Goal: Transaction & Acquisition: Subscribe to service/newsletter

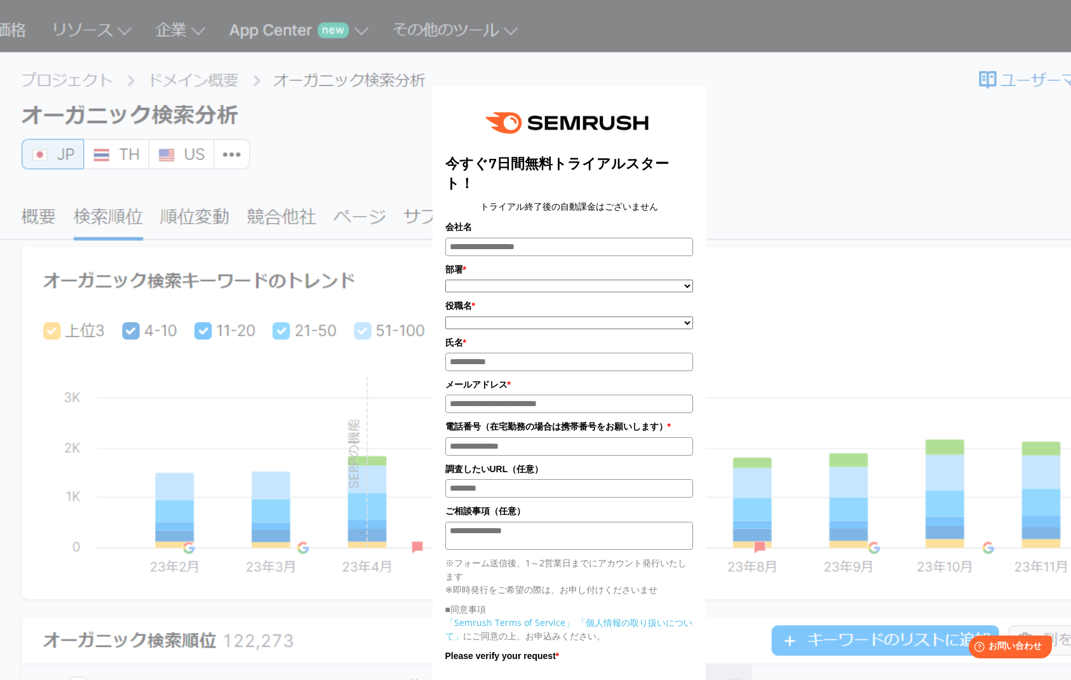
click at [825, 191] on div "今すぐ7日間無料トライアルスタート！ トライアル終了後の自動課金はございません 会社名 部署 * ***** **** ******* *" at bounding box center [569, 410] width 635 height 788
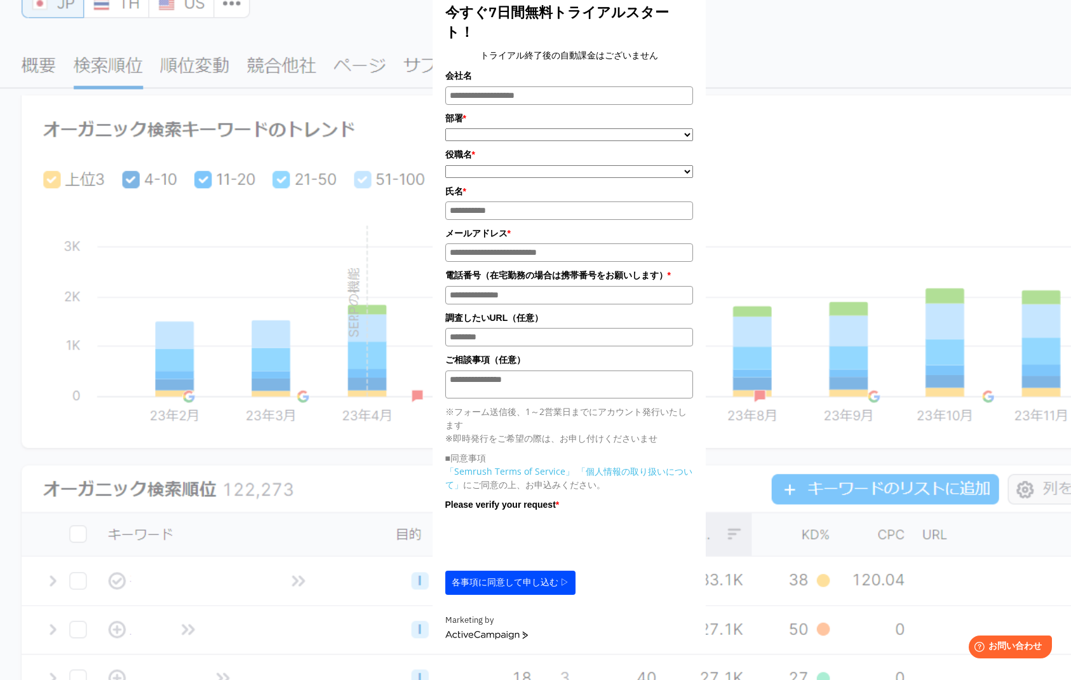
scroll to position [181, 0]
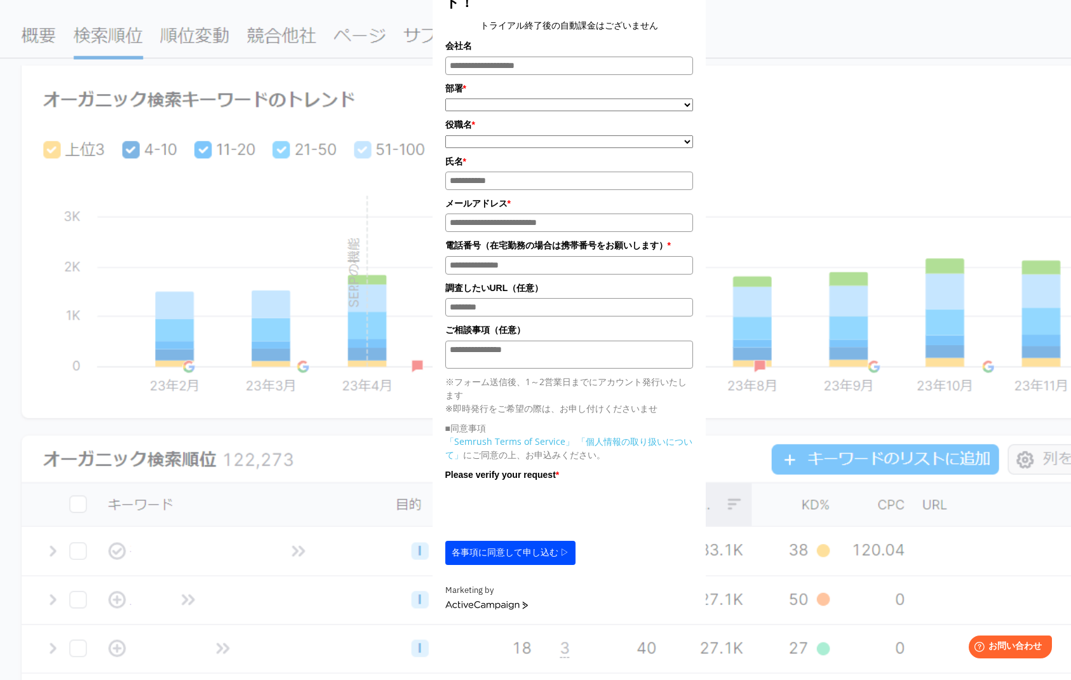
click at [790, 450] on div "今すぐ7日間無料トライアルスタート！ トライアル終了後の自動課金はございません 会社名 部署 * ***** **** ******* *" at bounding box center [569, 229] width 635 height 788
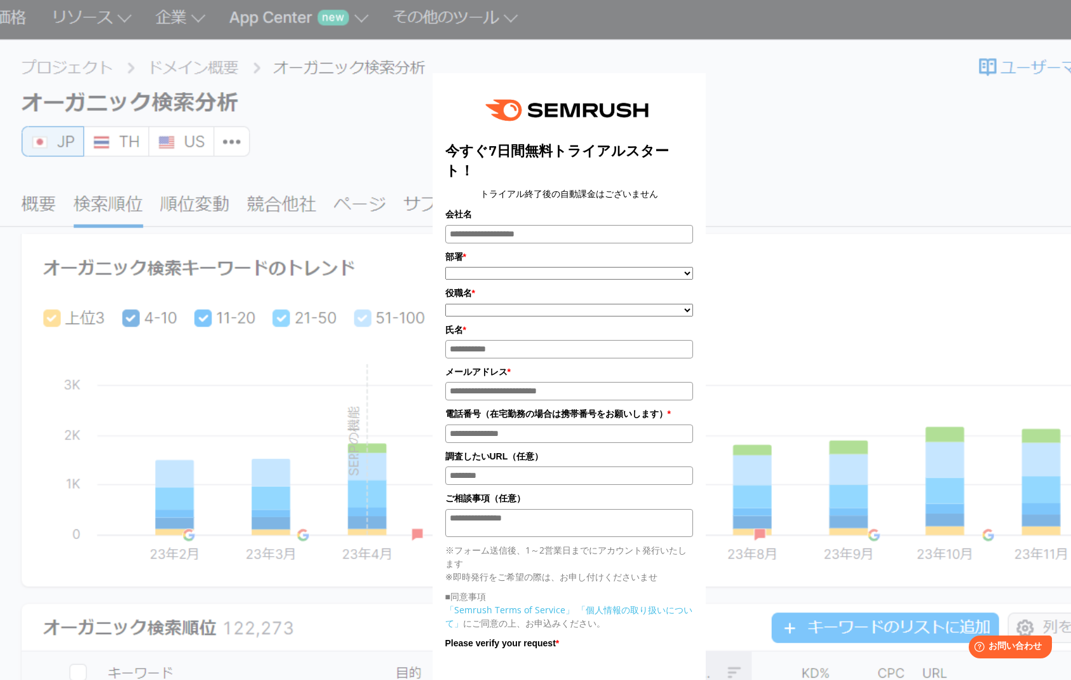
scroll to position [0, 0]
